Goal: Task Accomplishment & Management: Complete application form

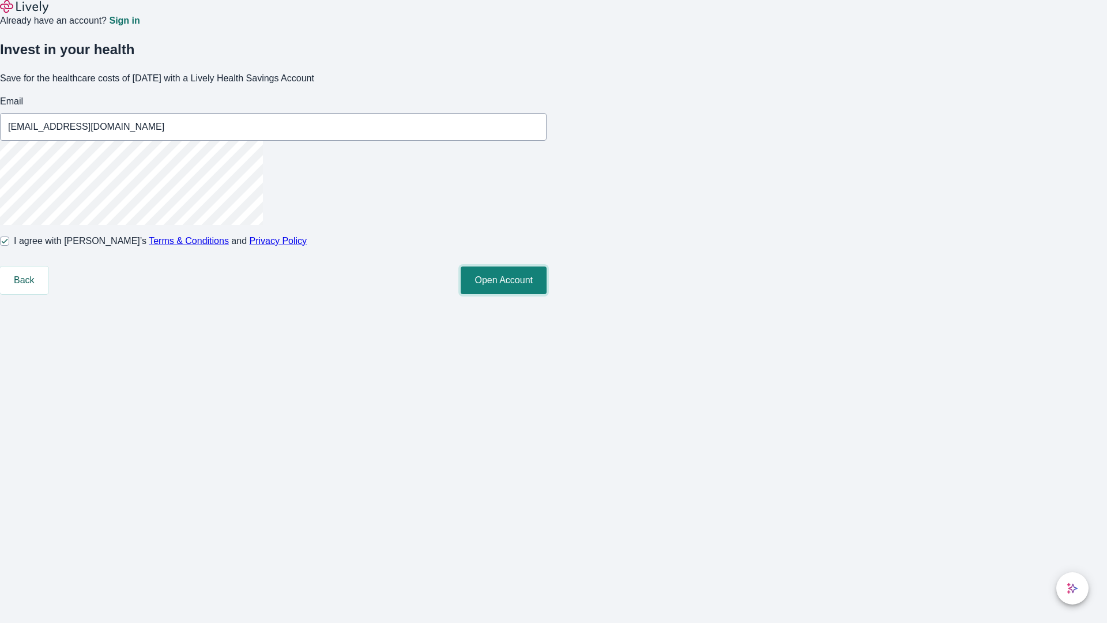
click at [547, 294] on button "Open Account" at bounding box center [504, 280] width 86 height 28
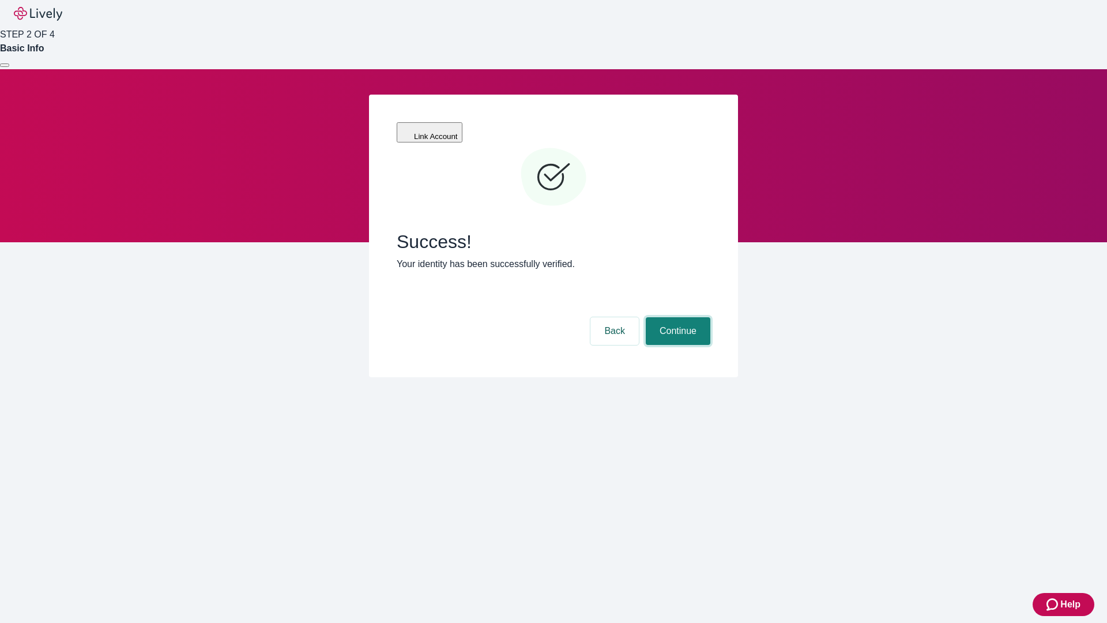
click at [676, 317] on button "Continue" at bounding box center [678, 331] width 65 height 28
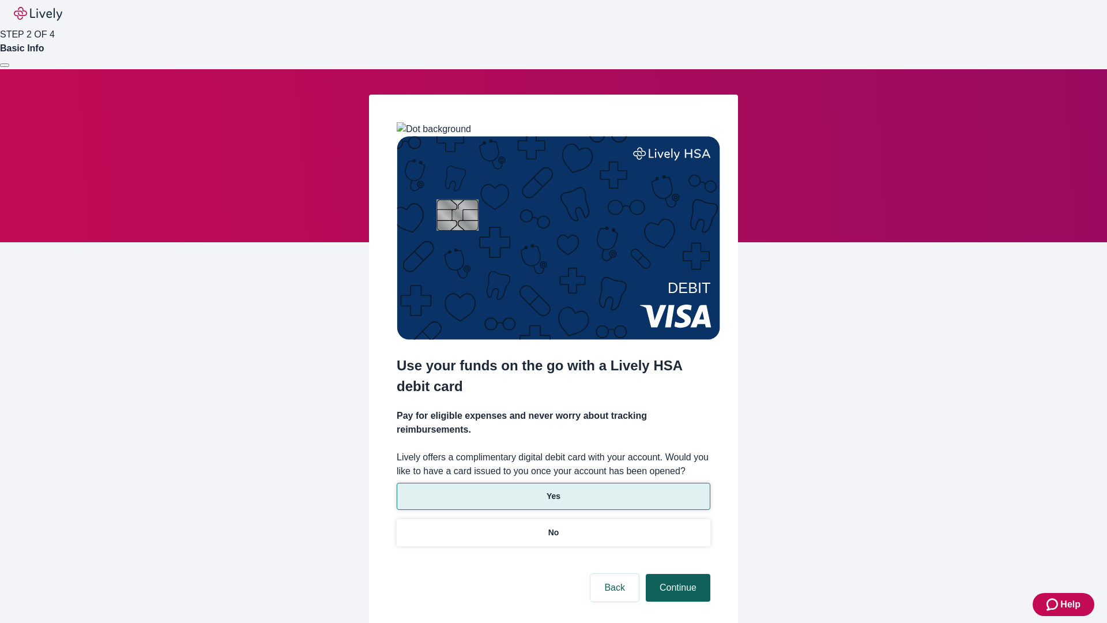
click at [553, 490] on p "Yes" at bounding box center [554, 496] width 14 height 12
click at [676, 574] on button "Continue" at bounding box center [678, 588] width 65 height 28
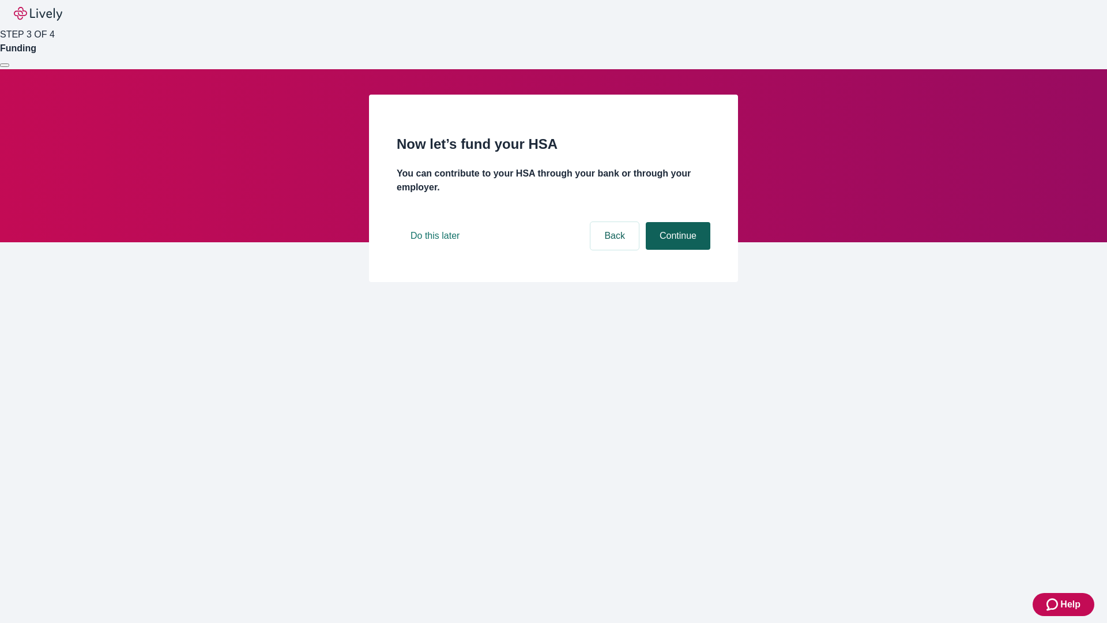
click at [676, 250] on button "Continue" at bounding box center [678, 236] width 65 height 28
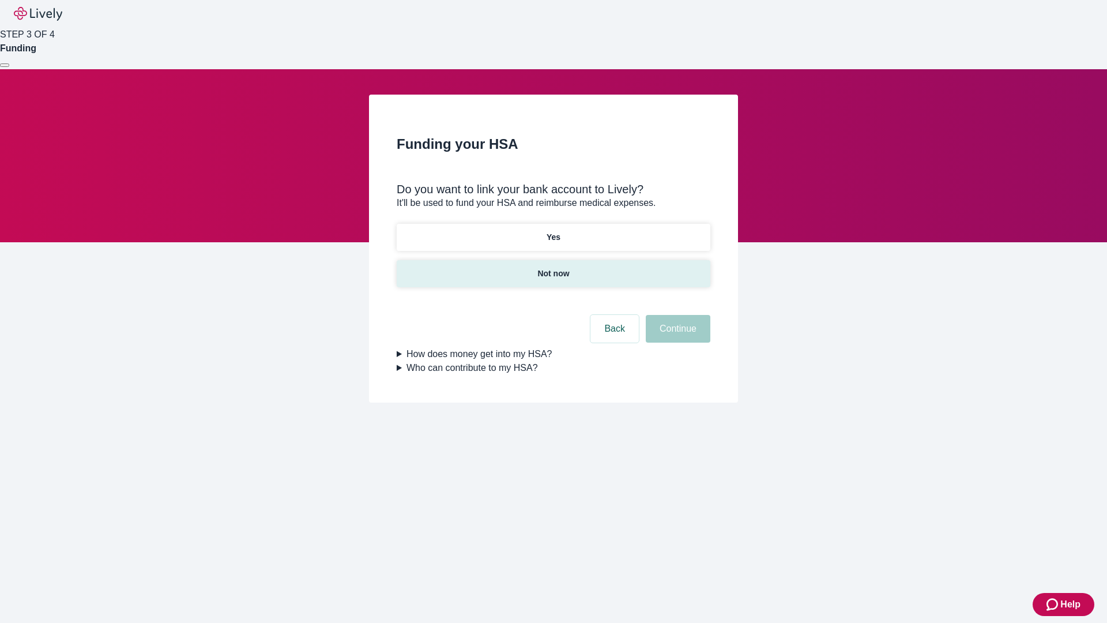
click at [553, 268] on p "Not now" at bounding box center [553, 274] width 32 height 12
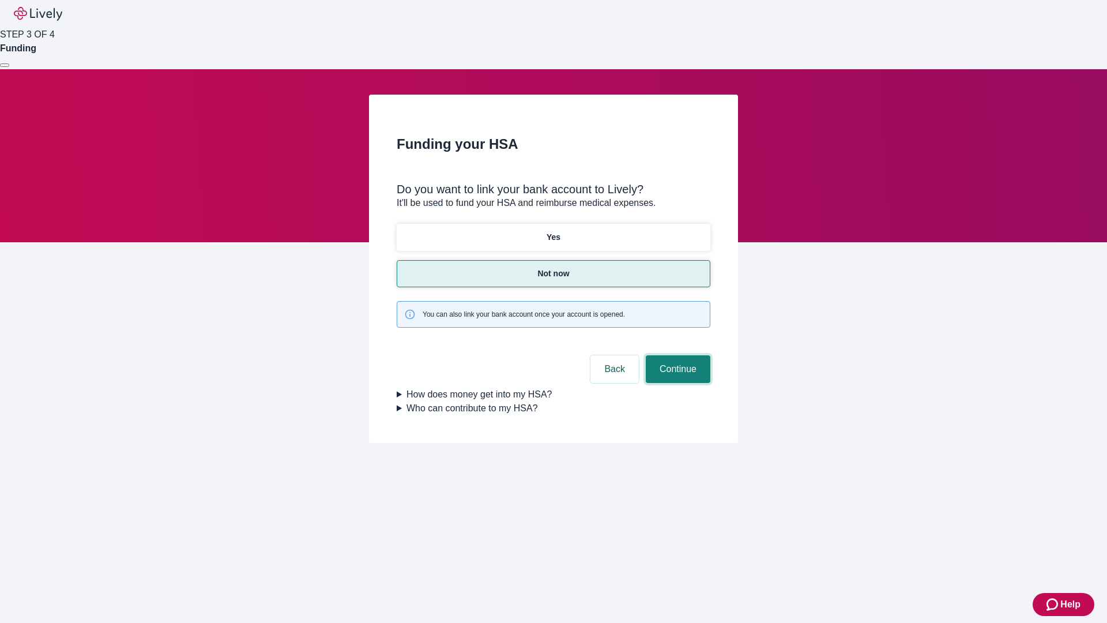
click at [676, 355] on button "Continue" at bounding box center [678, 369] width 65 height 28
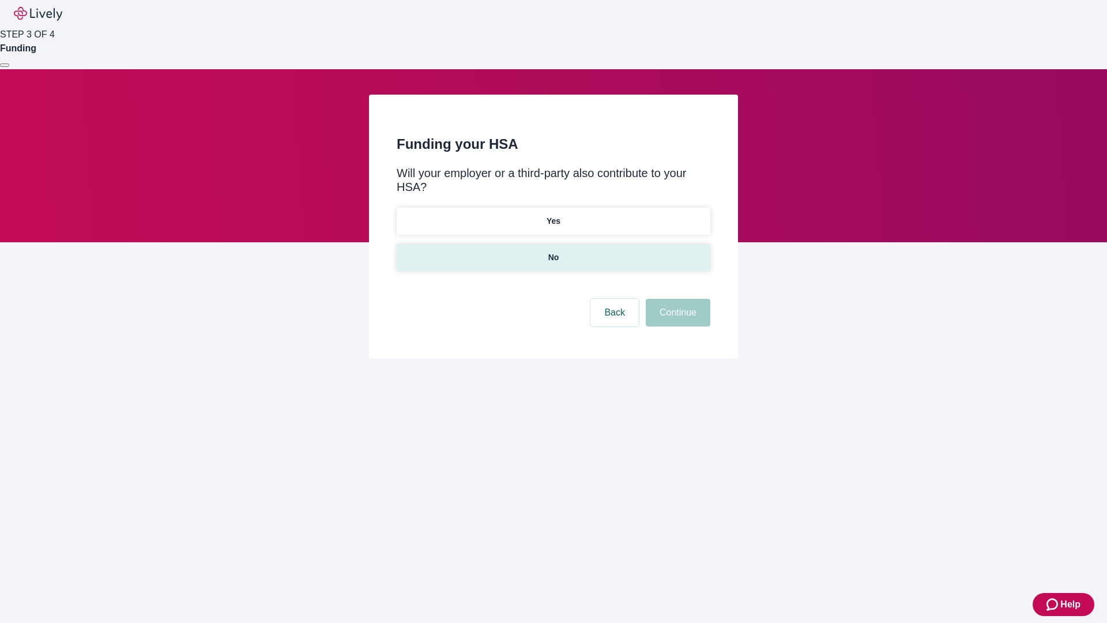
click at [553, 251] on p "No" at bounding box center [553, 257] width 11 height 12
click at [676, 299] on button "Continue" at bounding box center [678, 313] width 65 height 28
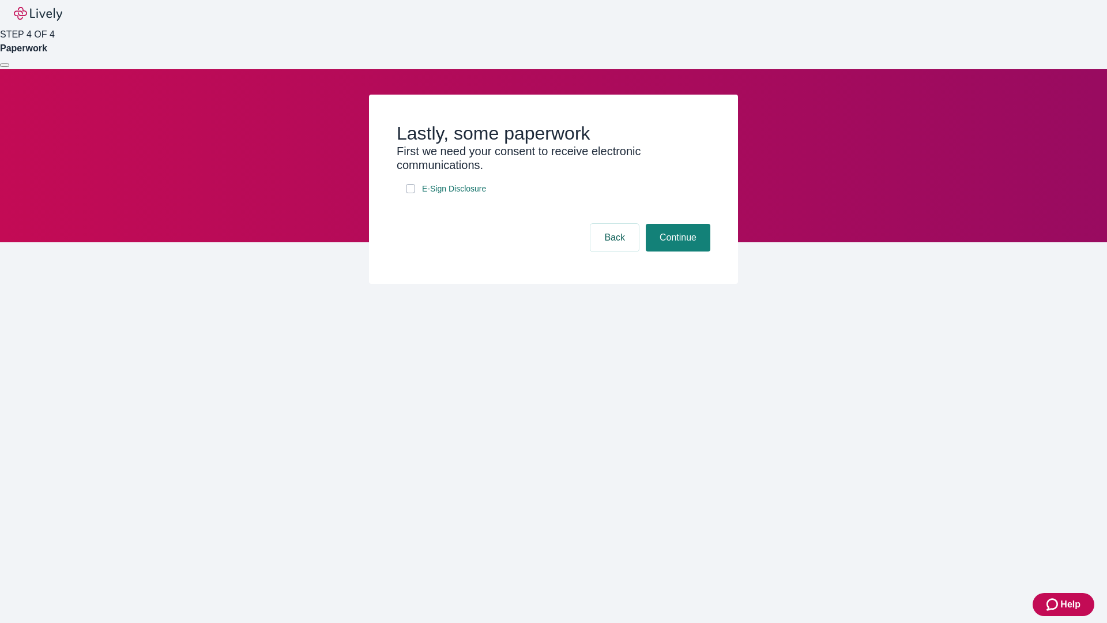
click at [411, 193] on input "E-Sign Disclosure" at bounding box center [410, 188] width 9 height 9
checkbox input "true"
click at [676, 251] on button "Continue" at bounding box center [678, 238] width 65 height 28
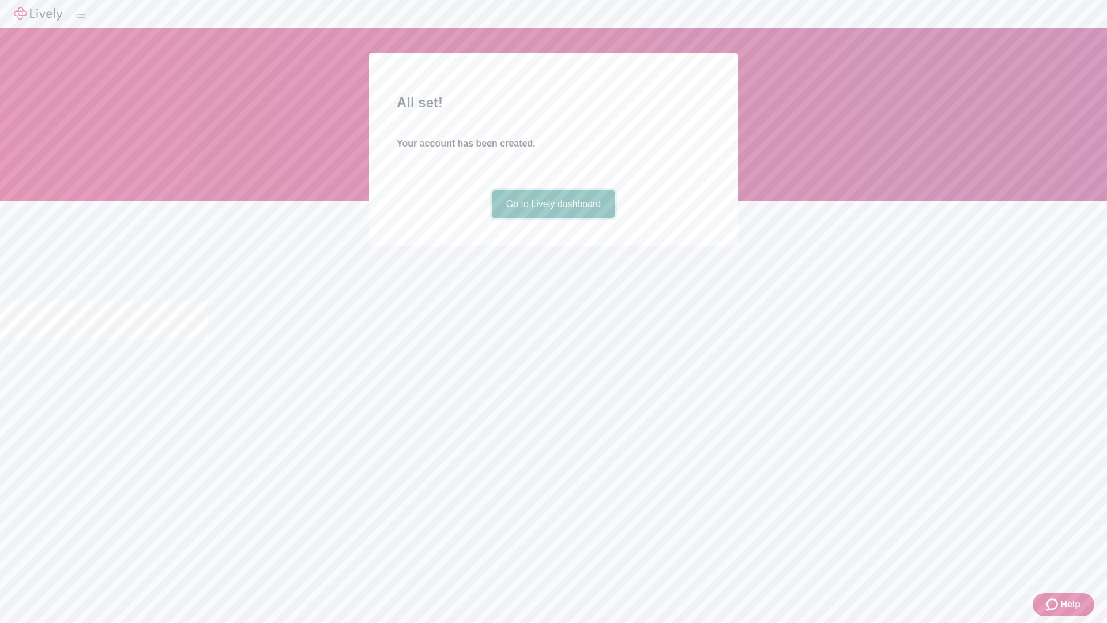
click at [553, 218] on link "Go to Lively dashboard" at bounding box center [553, 204] width 123 height 28
